Goal: Task Accomplishment & Management: Manage account settings

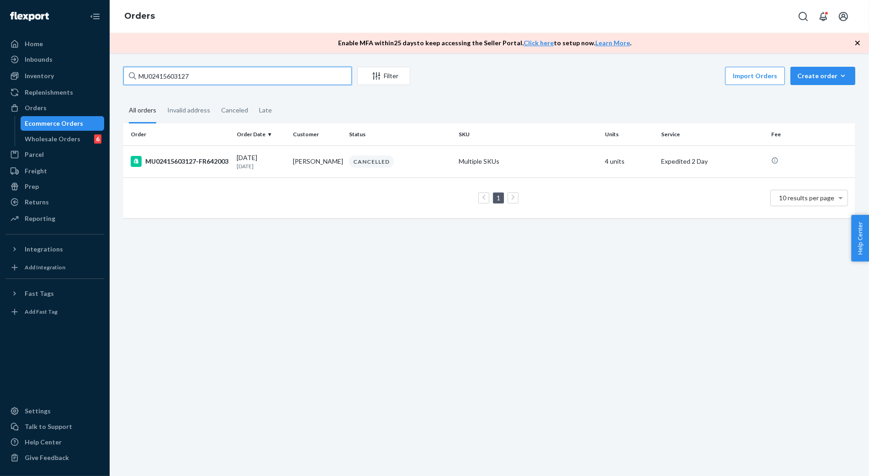
click at [215, 77] on input "MU02415603127" at bounding box center [237, 76] width 228 height 18
type input "MU02415603638"
click at [188, 162] on div "MU02415603638-FR642512" at bounding box center [180, 161] width 99 height 11
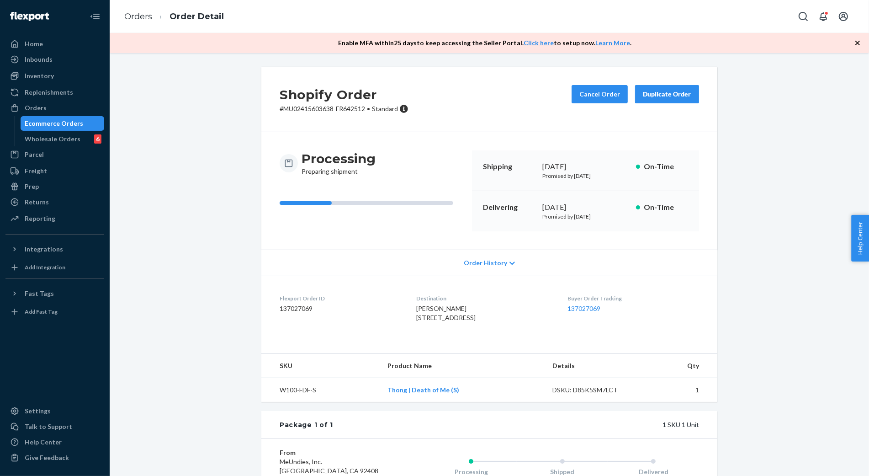
click at [190, 215] on div "Shopify Order # MU02415603638-FR642512 • Standard Cancel Order Duplicate Order …" at bounding box center [488, 323] width 745 height 512
click at [589, 94] on button "Cancel Order" at bounding box center [599, 94] width 56 height 18
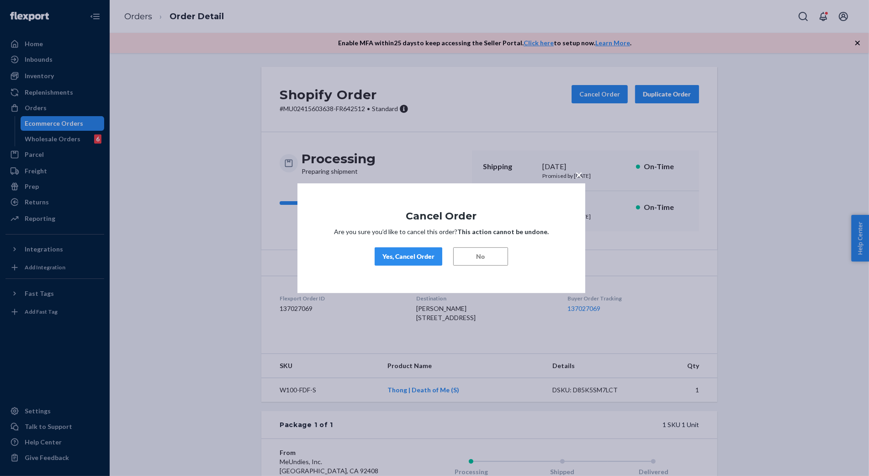
click at [404, 261] on button "Yes, Cancel Order" at bounding box center [409, 256] width 68 height 18
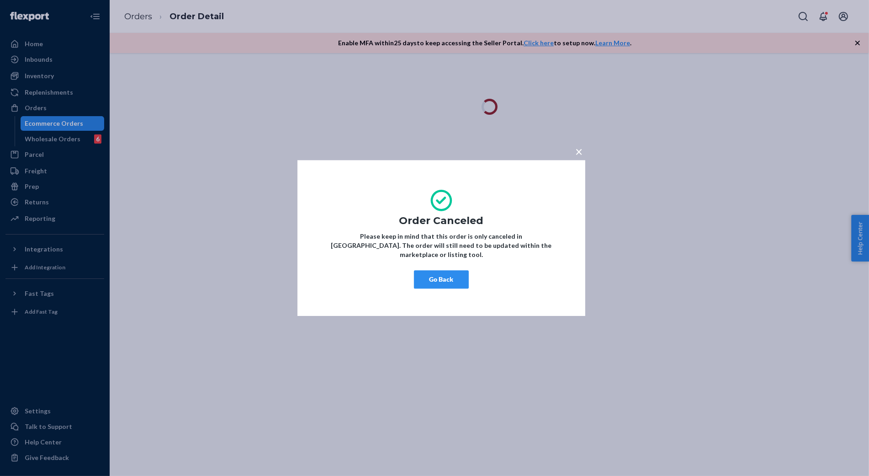
drag, startPoint x: 432, startPoint y: 272, endPoint x: 448, endPoint y: 262, distance: 18.6
click at [432, 272] on button "Go Back" at bounding box center [441, 279] width 55 height 18
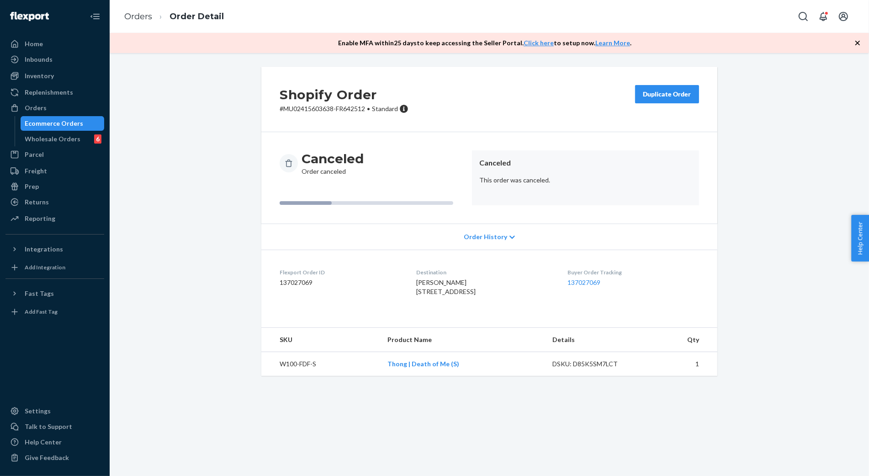
click at [196, 362] on div "Shopify Order # MU02415603638-FR642512 • Standard Duplicate Order Canceled Orde…" at bounding box center [488, 227] width 745 height 320
drag, startPoint x: 212, startPoint y: 305, endPoint x: 224, endPoint y: 303, distance: 12.0
click at [212, 305] on div "Shopify Order # MU02415603638-FR642512 • Standard Duplicate Order Canceled Orde…" at bounding box center [488, 227] width 745 height 320
drag, startPoint x: 147, startPoint y: 14, endPoint x: 222, endPoint y: 42, distance: 80.1
click at [147, 14] on link "Orders" at bounding box center [138, 16] width 28 height 10
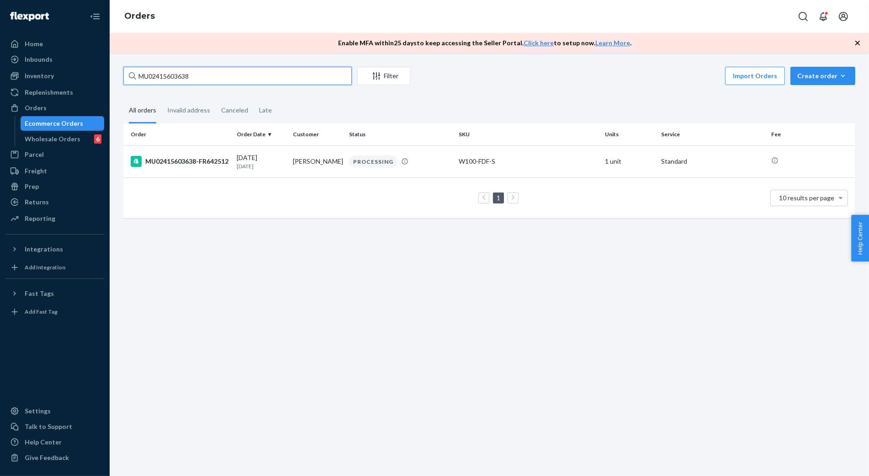
click at [215, 76] on input "MU02415603638" at bounding box center [237, 76] width 228 height 18
paste input "5067"
click at [179, 72] on input "MU02415605067" at bounding box center [237, 76] width 228 height 18
paste input "182"
type input "MU02415605182"
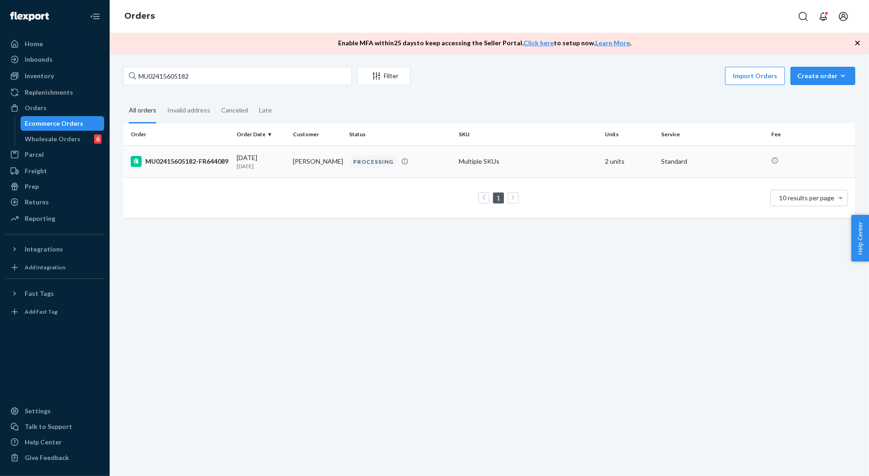
click at [190, 161] on div "MU02415605182-FR644089" at bounding box center [180, 161] width 99 height 11
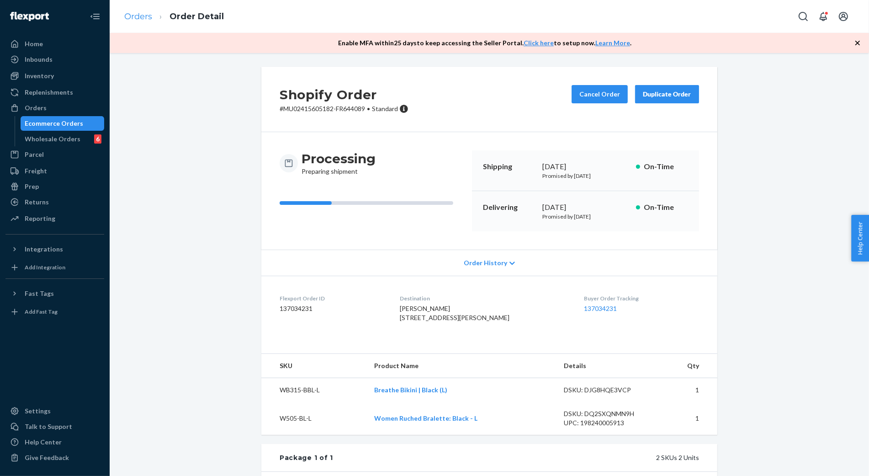
click at [147, 10] on ol "Orders Order Detail" at bounding box center [174, 16] width 114 height 27
click at [146, 14] on link "Orders" at bounding box center [138, 16] width 28 height 10
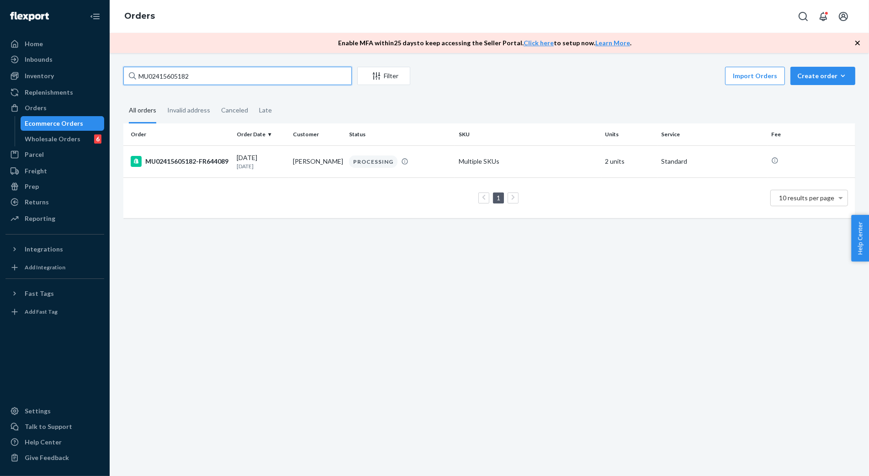
click at [199, 75] on input "MU02415605182" at bounding box center [237, 76] width 228 height 18
click at [177, 167] on div "MU02415605182-FR644089" at bounding box center [180, 161] width 99 height 11
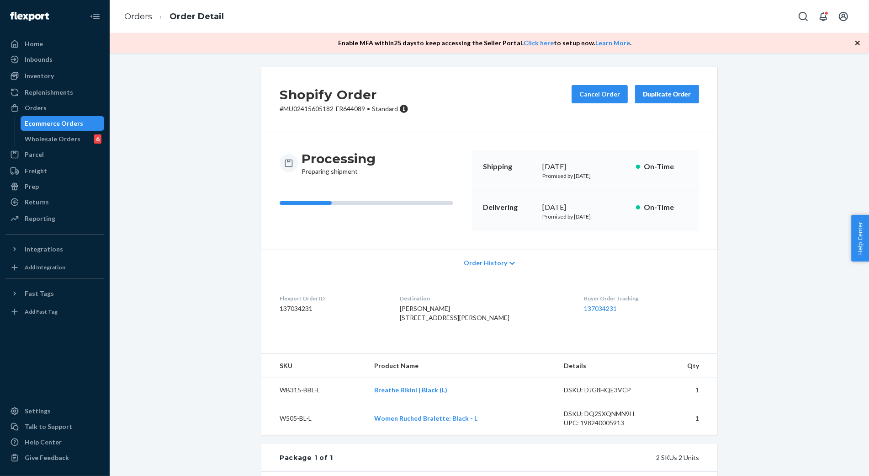
click at [197, 254] on div "Shopify Order # MU02415605182-FR644089 • Standard Cancel Order Duplicate Order …" at bounding box center [488, 356] width 745 height 578
click at [595, 98] on button "Cancel Order" at bounding box center [599, 94] width 56 height 18
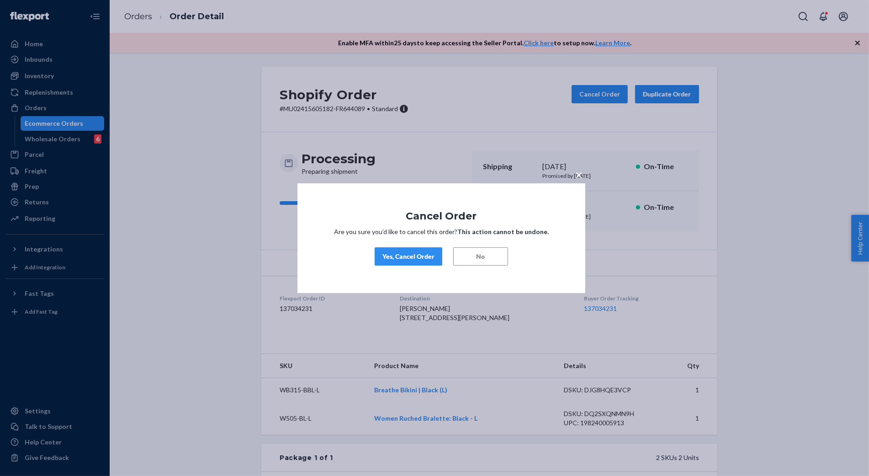
drag, startPoint x: 414, startPoint y: 264, endPoint x: 418, endPoint y: 260, distance: 4.9
click at [414, 263] on button "Yes, Cancel Order" at bounding box center [409, 256] width 68 height 18
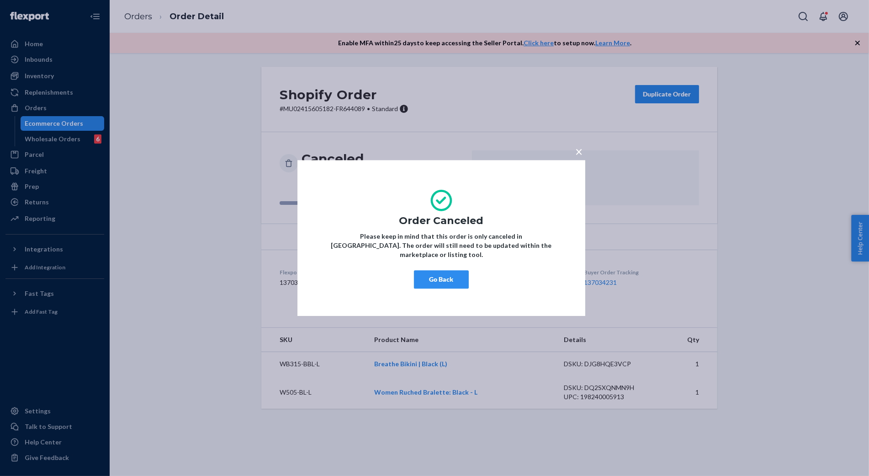
click at [188, 222] on div "× Order Canceled Please keep in mind that this order is only canceled in [GEOGR…" at bounding box center [434, 238] width 869 height 476
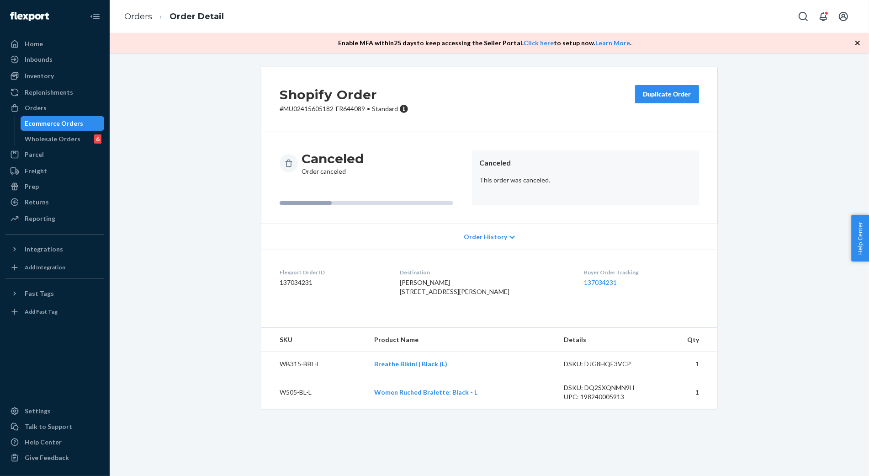
drag, startPoint x: 789, startPoint y: 243, endPoint x: 740, endPoint y: 252, distance: 49.3
click at [789, 243] on div "Shopify Order # MU02415605182-FR644089 • Standard Duplicate Order Canceled Orde…" at bounding box center [488, 243] width 745 height 353
click at [254, 402] on div "Shopify Order # MU02415605182-FR644089 • Standard Duplicate Order Canceled Orde…" at bounding box center [489, 238] width 470 height 342
drag, startPoint x: 761, startPoint y: 316, endPoint x: 713, endPoint y: 235, distance: 94.0
click at [761, 313] on div "Shopify Order # MU02415605182-FR644089 • Standard Duplicate Order Canceled Orde…" at bounding box center [488, 243] width 745 height 353
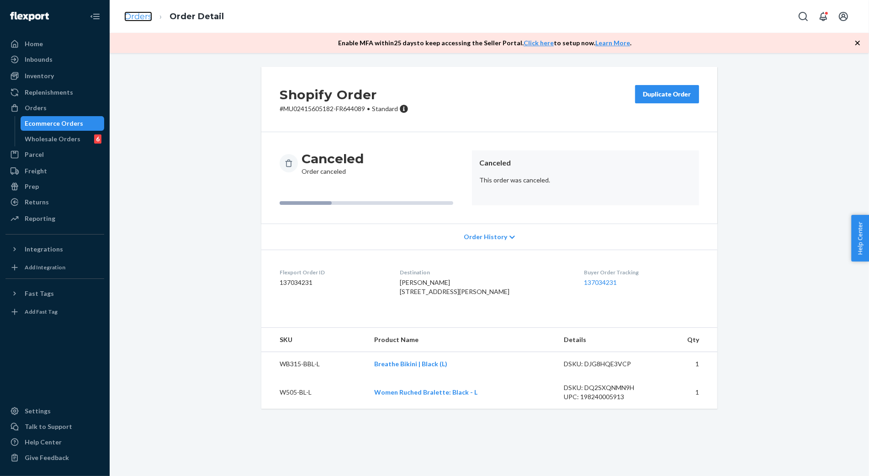
click at [136, 19] on link "Orders" at bounding box center [138, 16] width 28 height 10
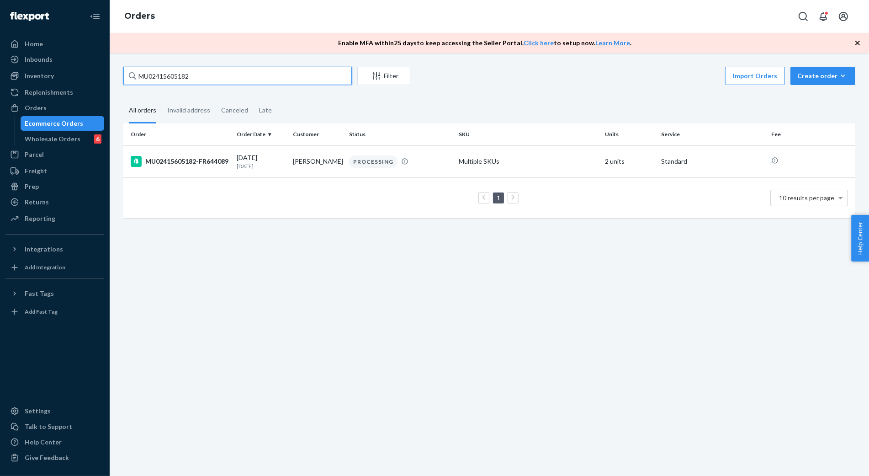
click at [210, 69] on input "MU02415605182" at bounding box center [237, 76] width 228 height 18
paste input "3638"
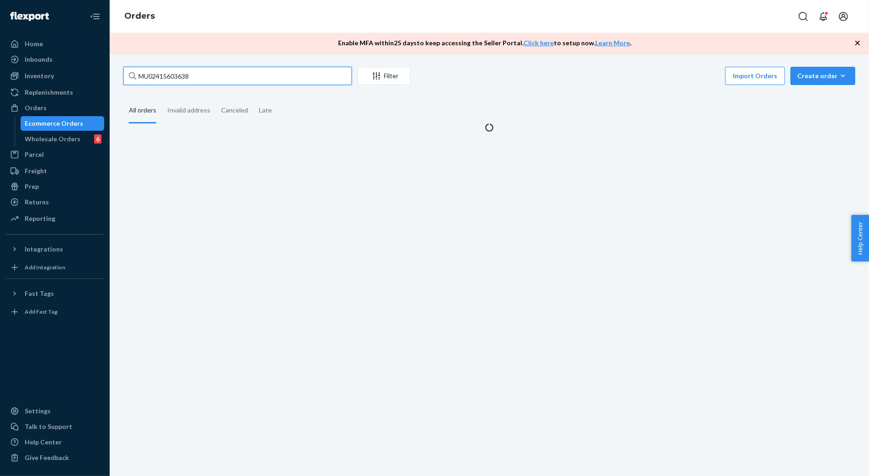
type input "MU02415603638"
